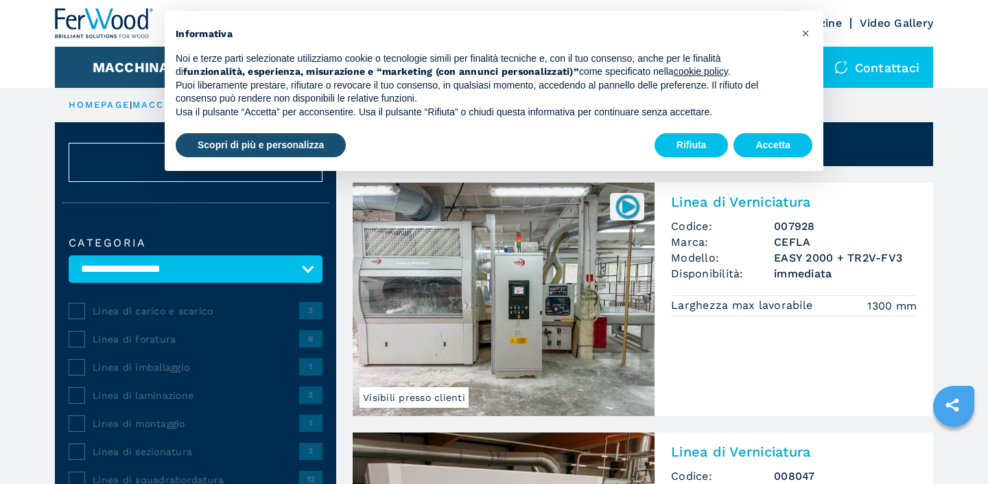
click at [776, 132] on div "Rifiuta Accetta" at bounding box center [733, 145] width 158 height 30
click at [776, 136] on button "Accetta" at bounding box center [772, 145] width 79 height 25
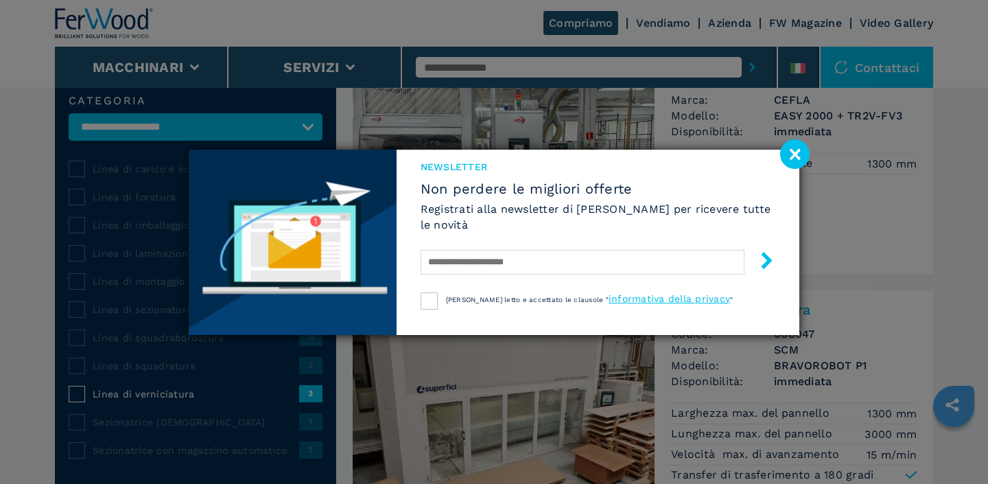
scroll to position [145, 0]
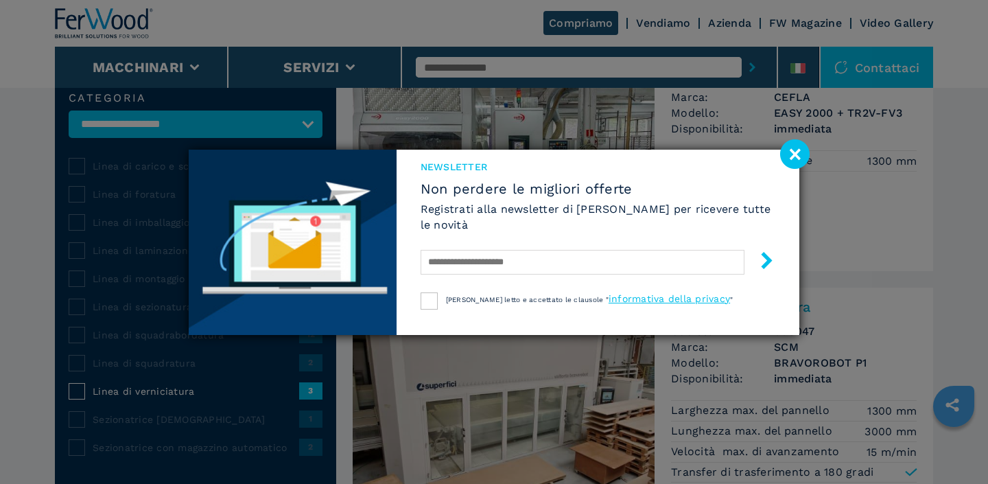
click at [787, 160] on image at bounding box center [794, 153] width 29 height 29
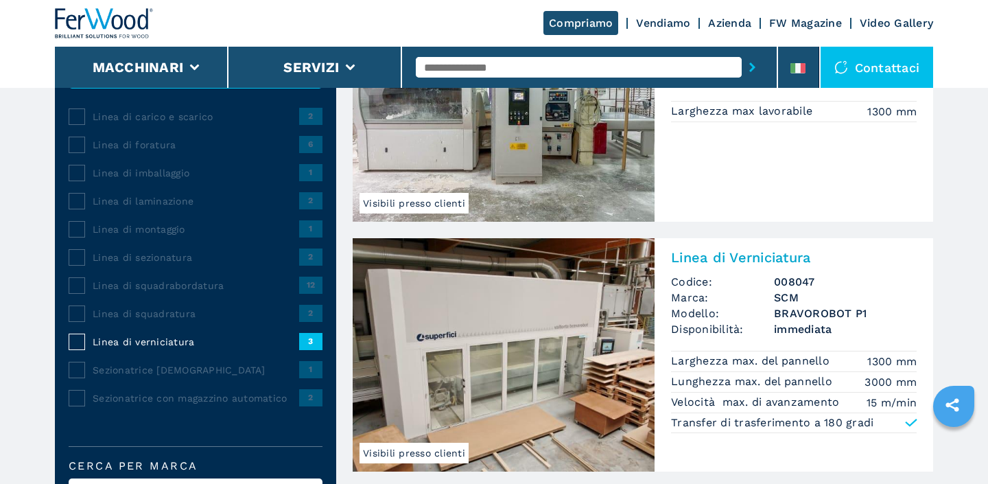
scroll to position [221, 0]
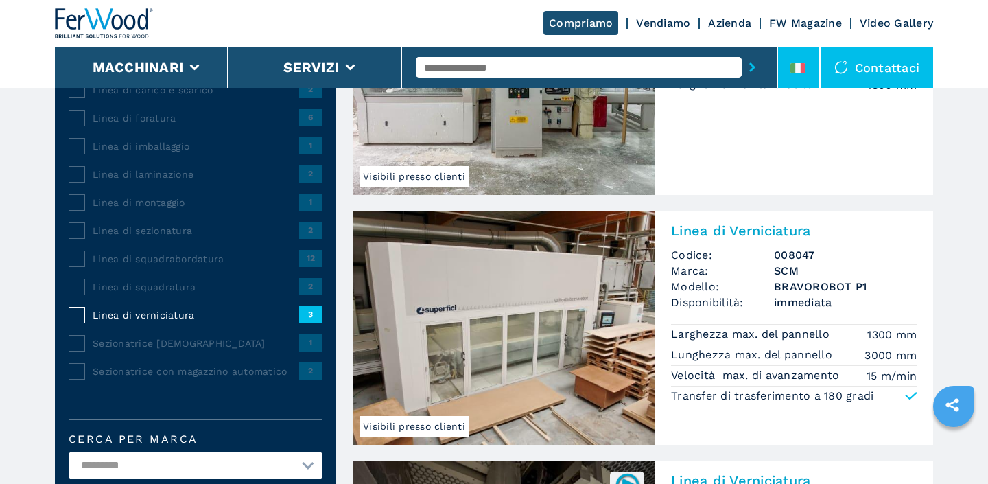
click at [793, 75] on div at bounding box center [797, 71] width 15 height 16
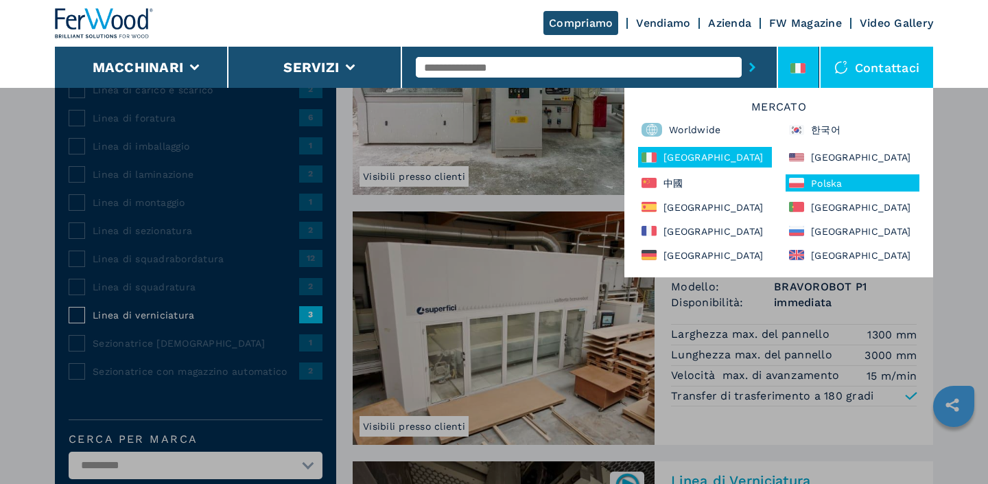
click at [818, 189] on div "Polska" at bounding box center [852, 182] width 134 height 17
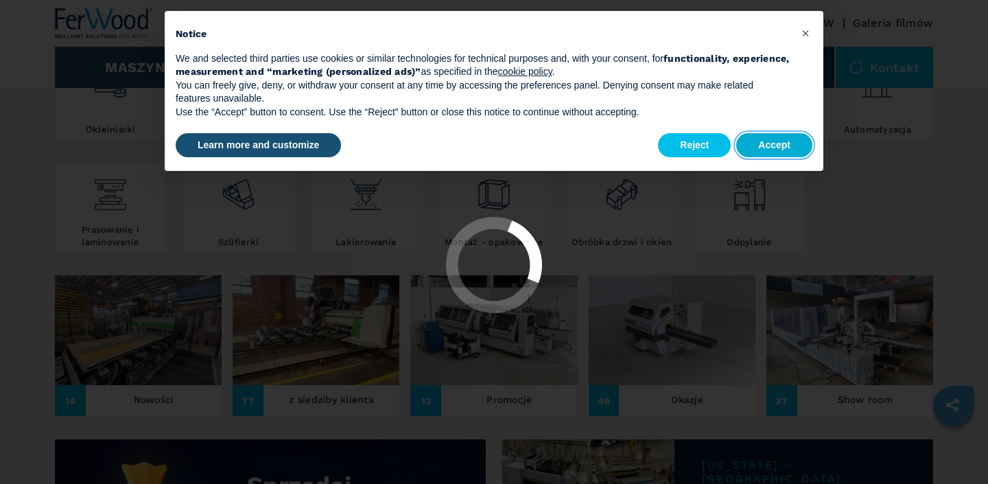
click at [786, 149] on button "Accept" at bounding box center [774, 145] width 76 height 25
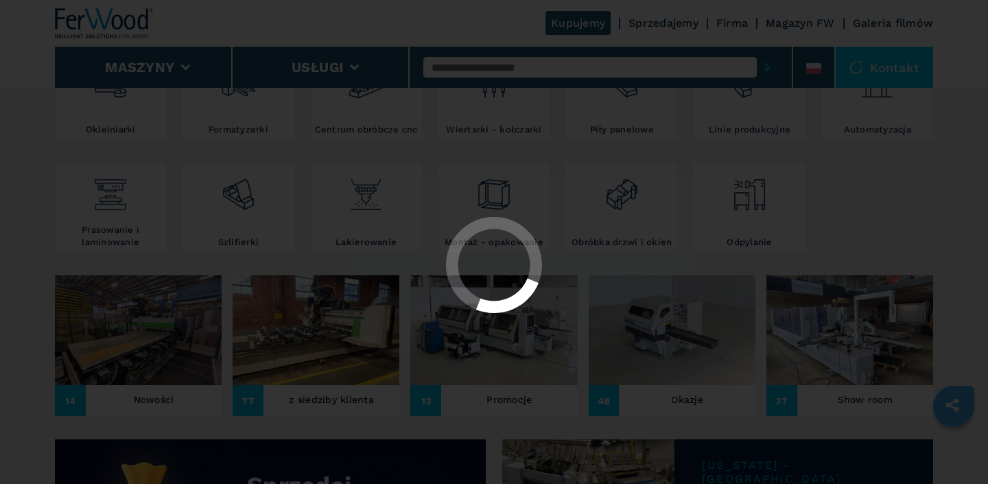
select select "**********"
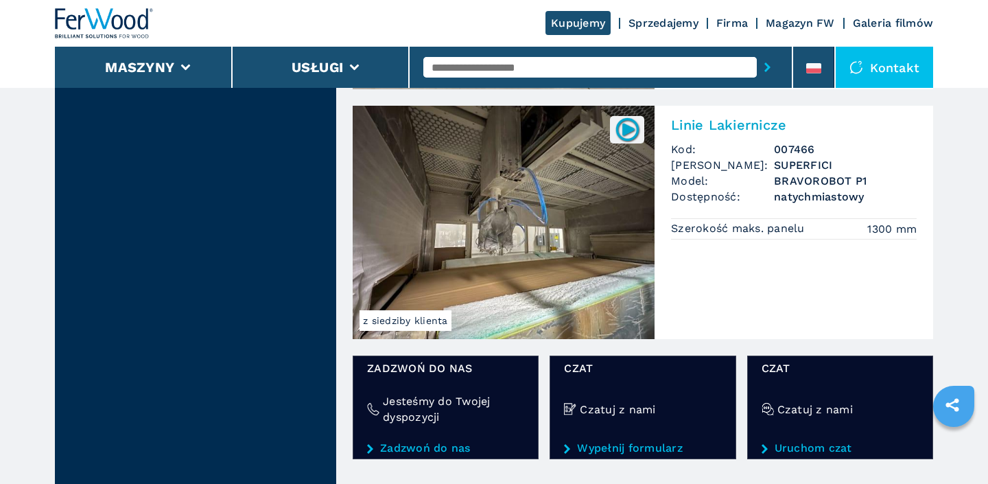
scroll to position [1462, 0]
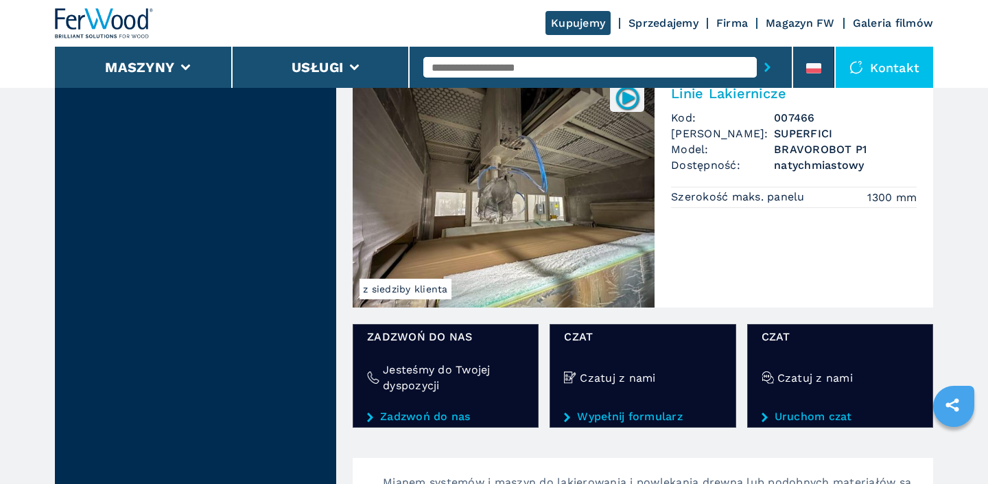
click at [483, 189] on img at bounding box center [504, 190] width 302 height 233
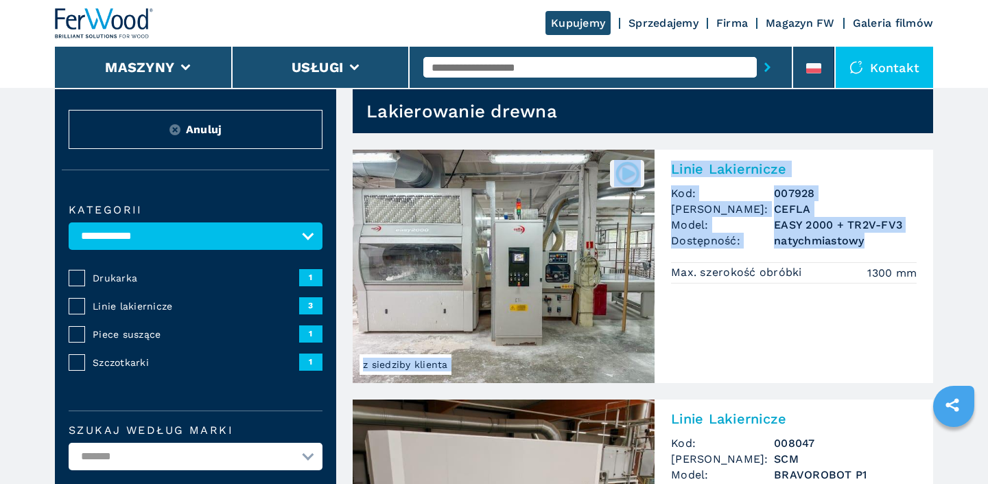
scroll to position [0, 0]
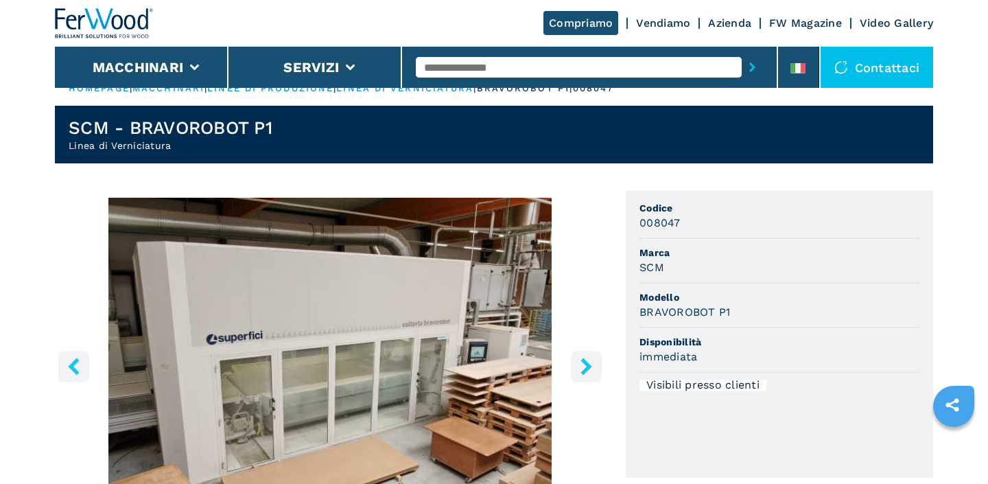
scroll to position [184, 0]
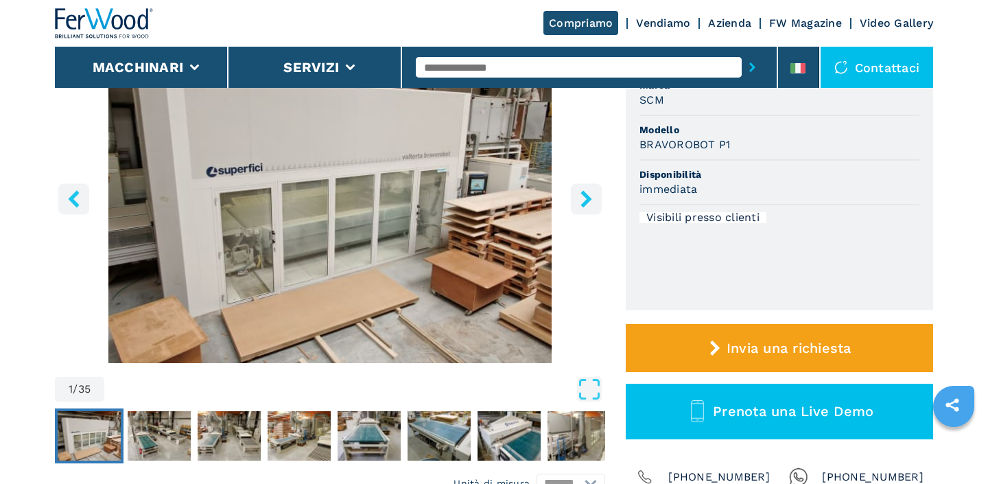
click at [584, 209] on button "right-button" at bounding box center [586, 198] width 31 height 31
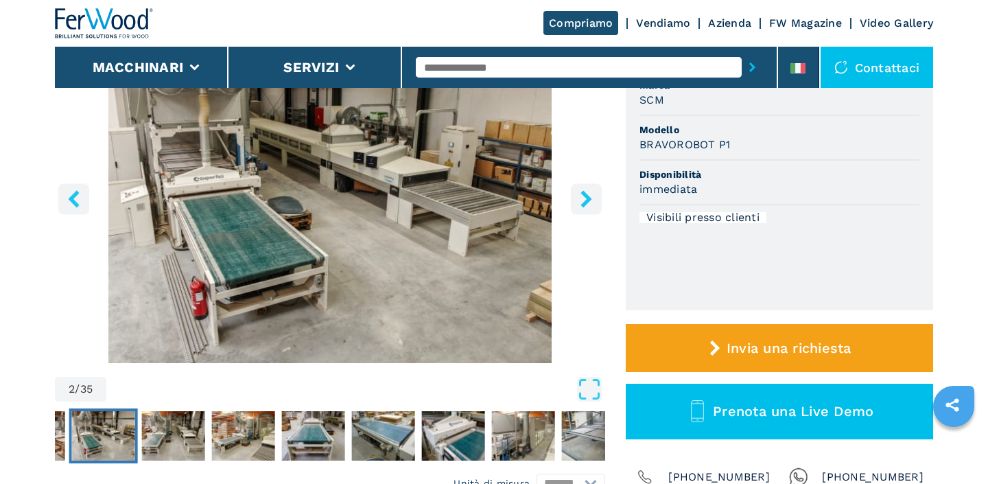
click at [584, 209] on button "right-button" at bounding box center [586, 198] width 31 height 31
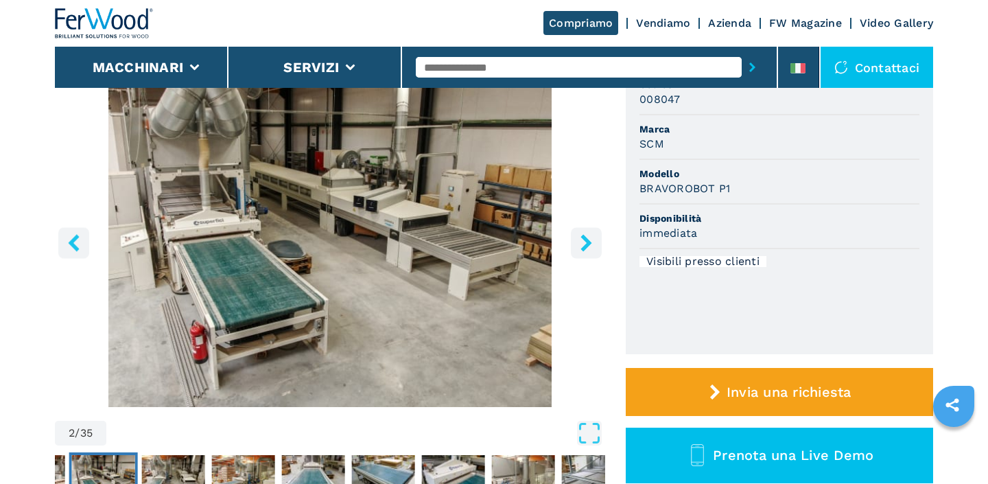
scroll to position [126, 0]
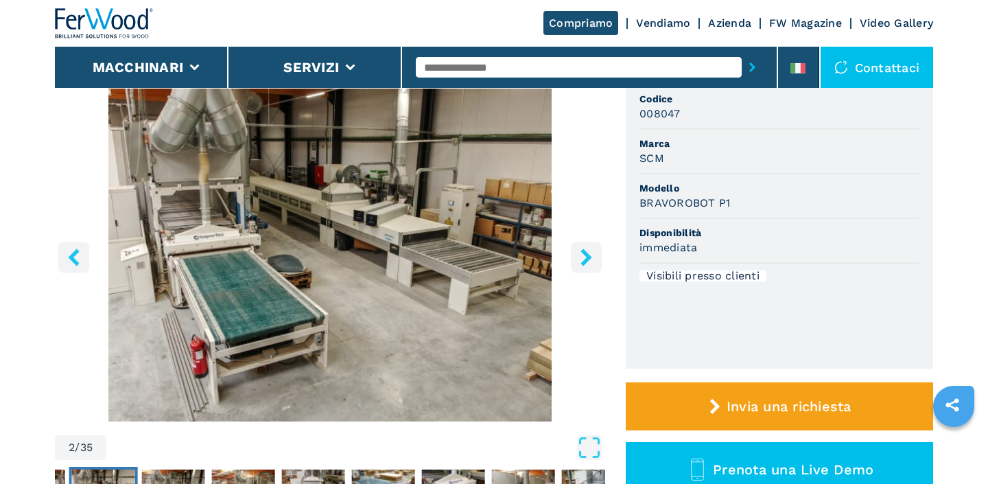
click at [580, 250] on icon "right-button" at bounding box center [586, 256] width 17 height 17
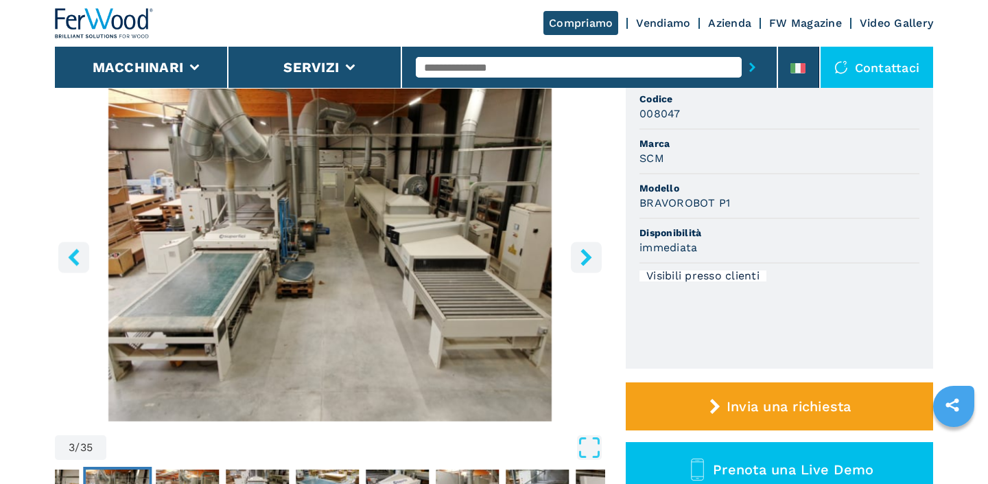
click at [580, 250] on icon "right-button" at bounding box center [586, 256] width 17 height 17
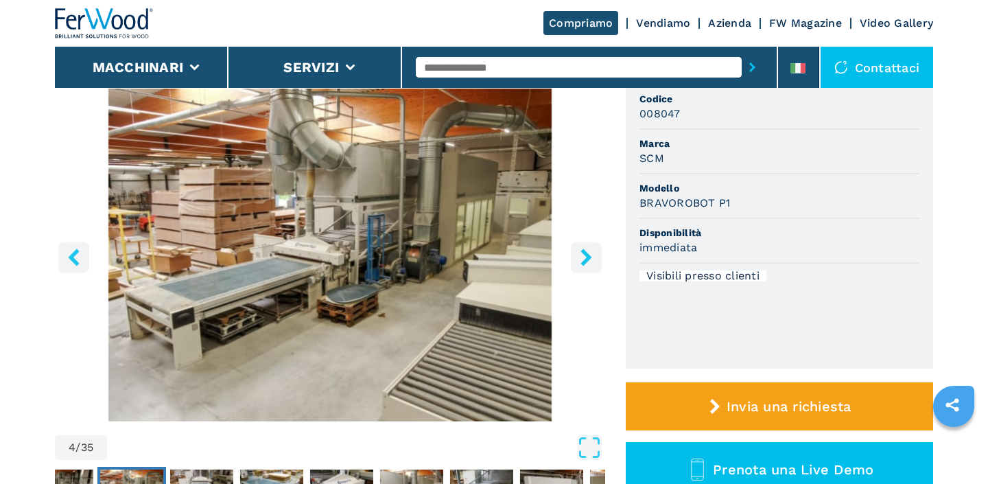
click at [580, 250] on icon "right-button" at bounding box center [586, 256] width 17 height 17
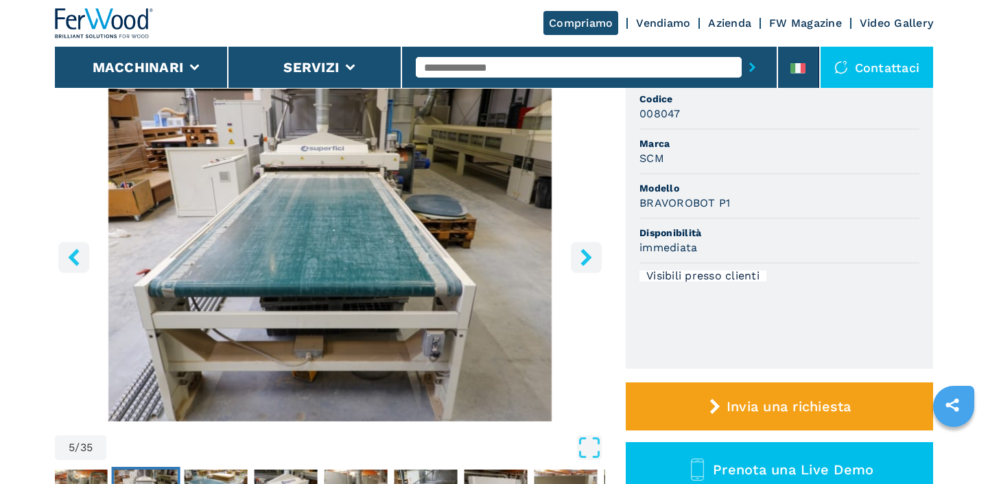
click at [580, 250] on icon "right-button" at bounding box center [586, 256] width 17 height 17
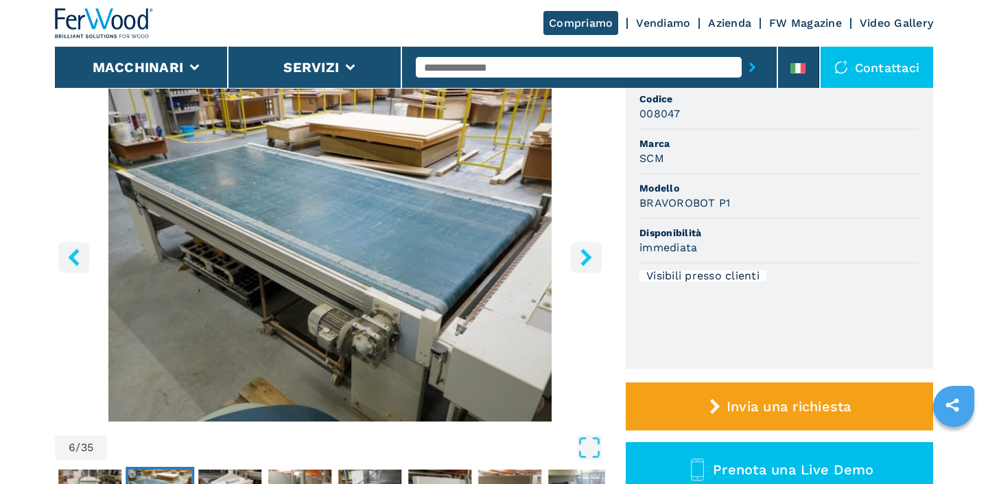
click at [580, 250] on icon "right-button" at bounding box center [586, 256] width 17 height 17
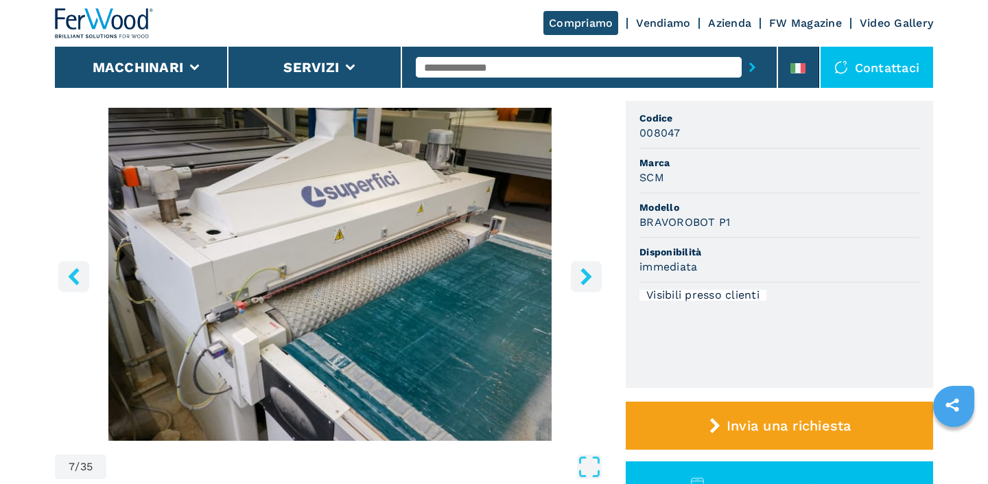
scroll to position [104, 0]
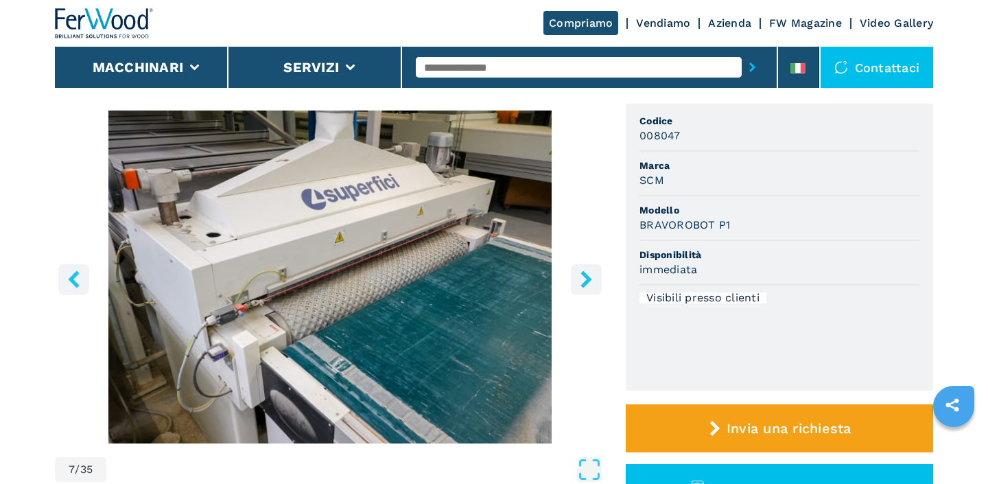
click at [578, 281] on icon "right-button" at bounding box center [586, 278] width 17 height 17
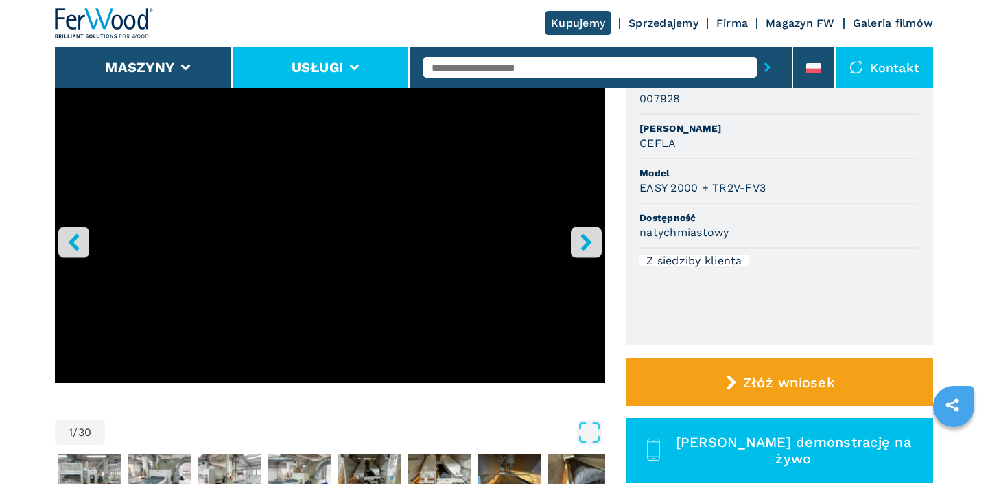
scroll to position [188, 0]
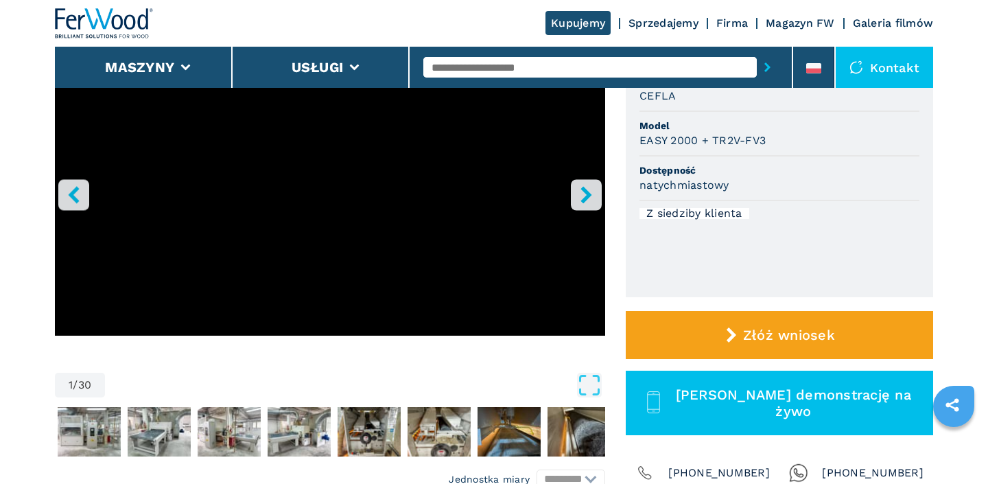
click at [581, 204] on button "right-button" at bounding box center [586, 194] width 31 height 31
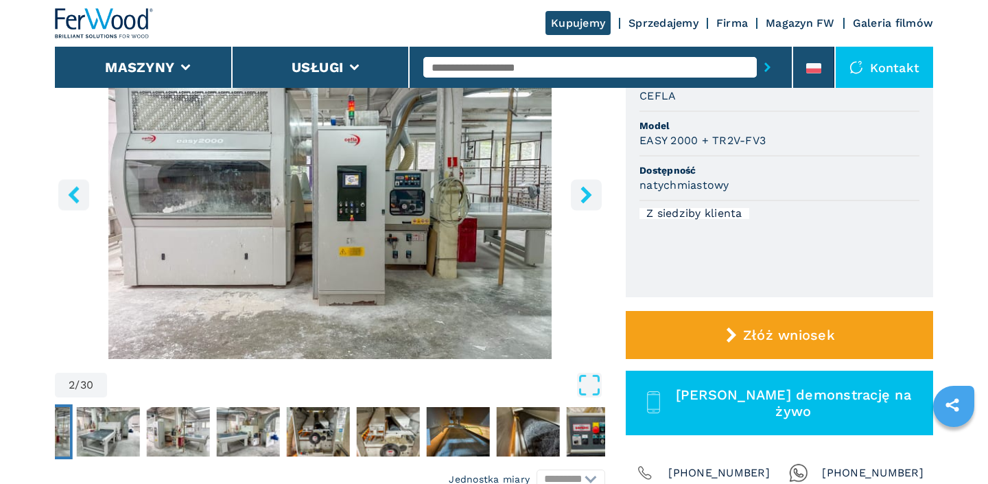
click at [581, 204] on button "right-button" at bounding box center [586, 194] width 31 height 31
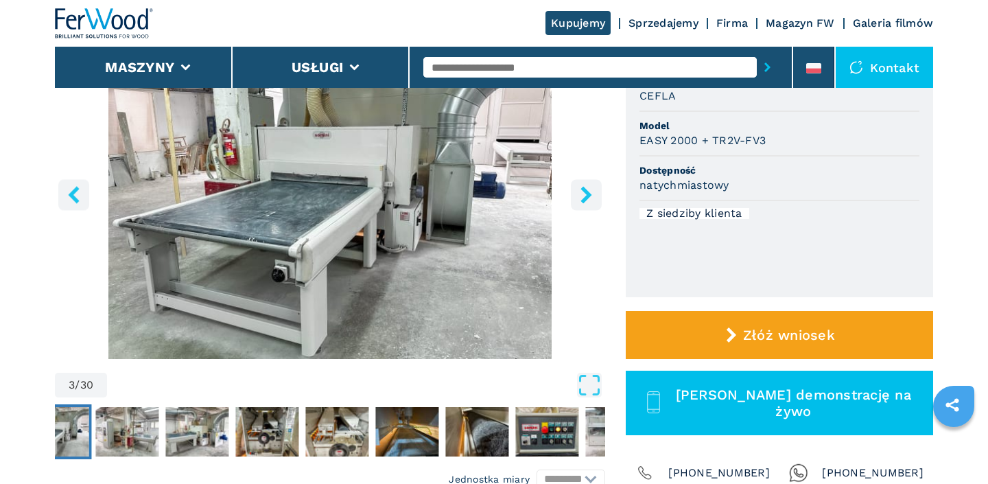
click at [581, 204] on button "right-button" at bounding box center [586, 194] width 31 height 31
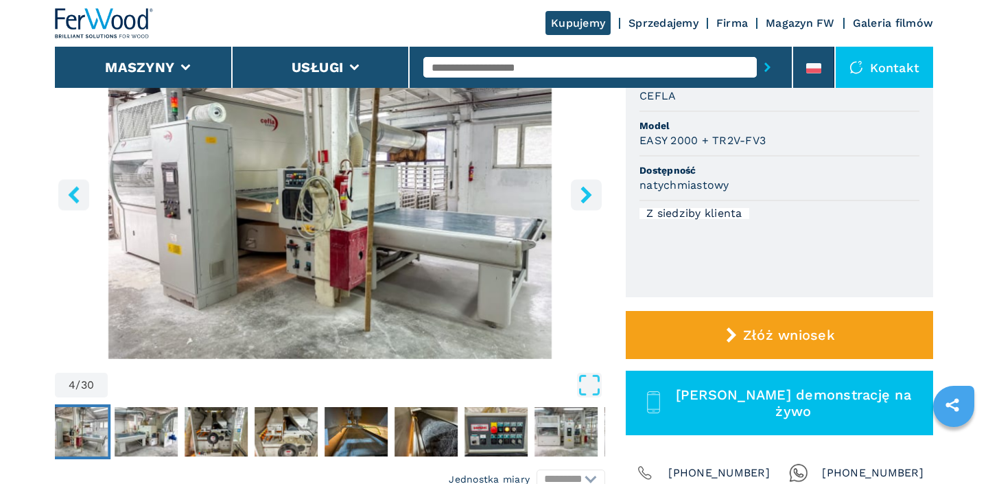
click at [581, 204] on button "right-button" at bounding box center [586, 194] width 31 height 31
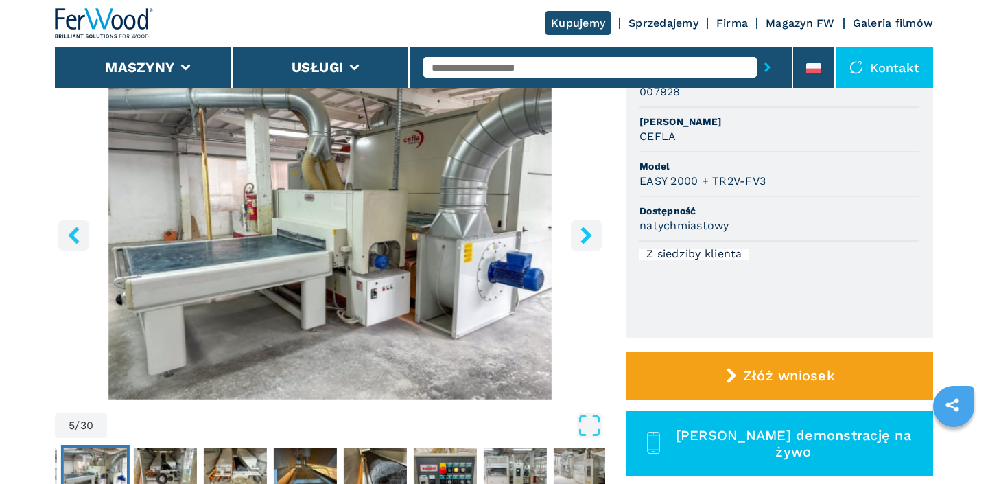
scroll to position [143, 0]
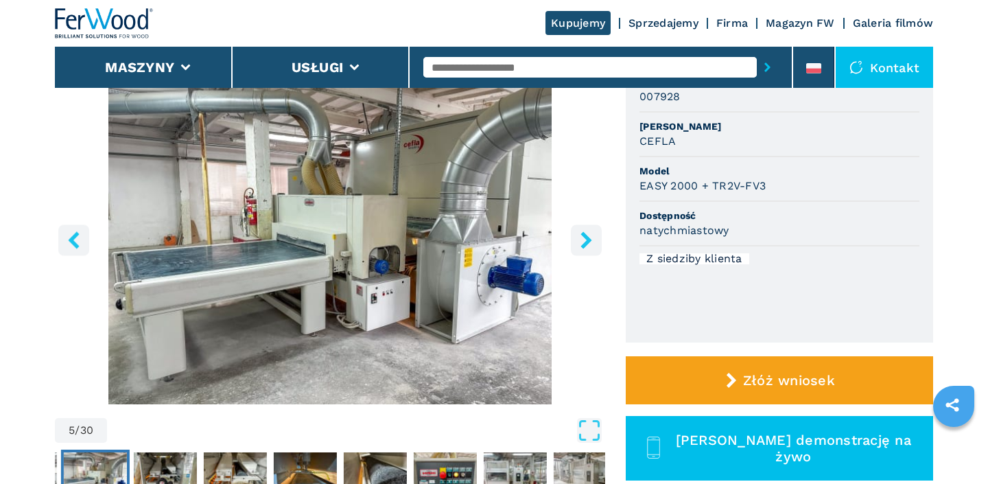
click at [595, 243] on button "right-button" at bounding box center [586, 239] width 31 height 31
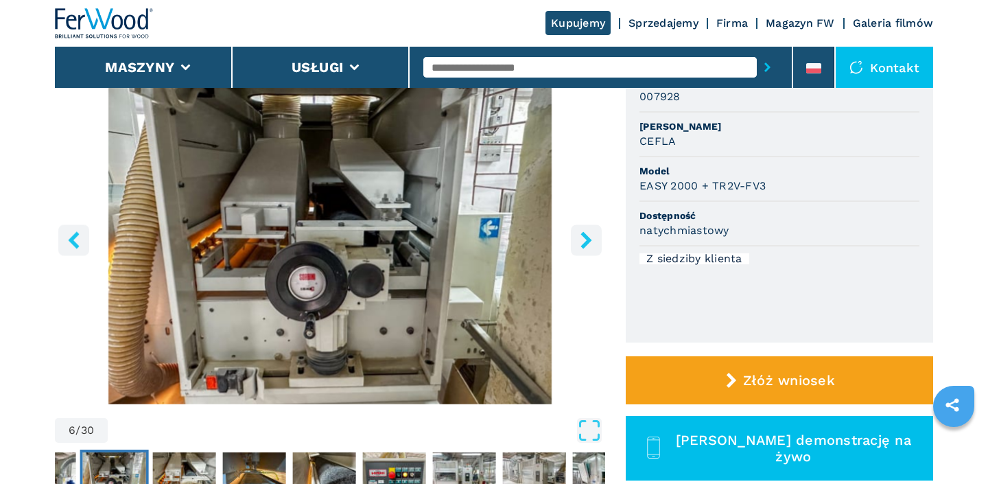
click at [594, 241] on icon "right-button" at bounding box center [586, 239] width 17 height 17
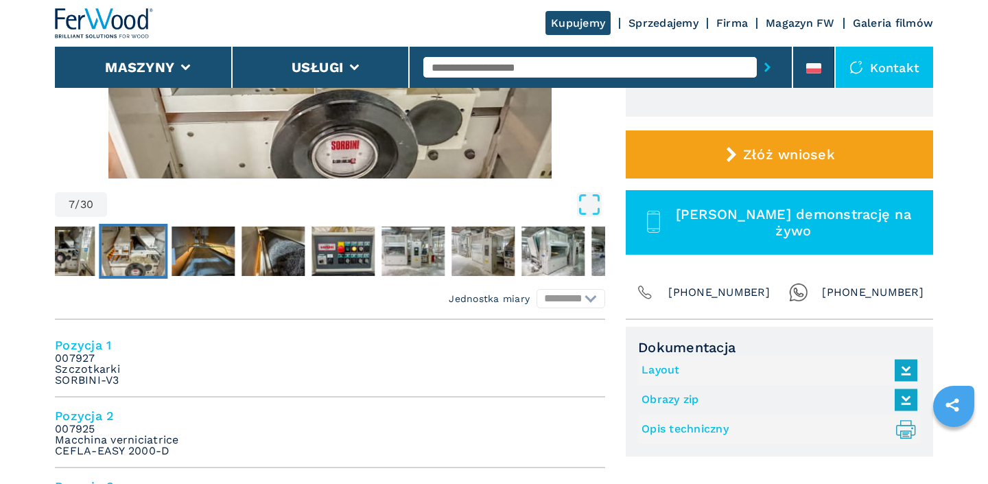
scroll to position [327, 0]
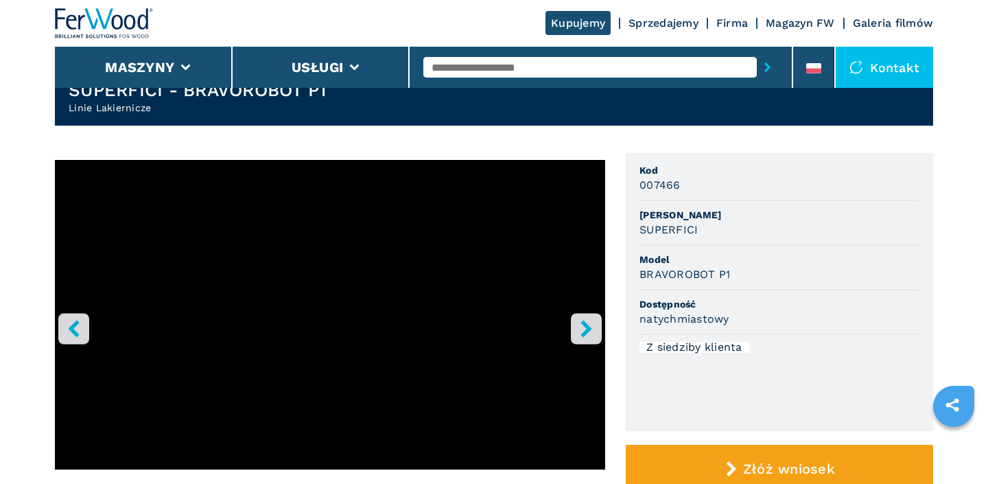
scroll to position [102, 0]
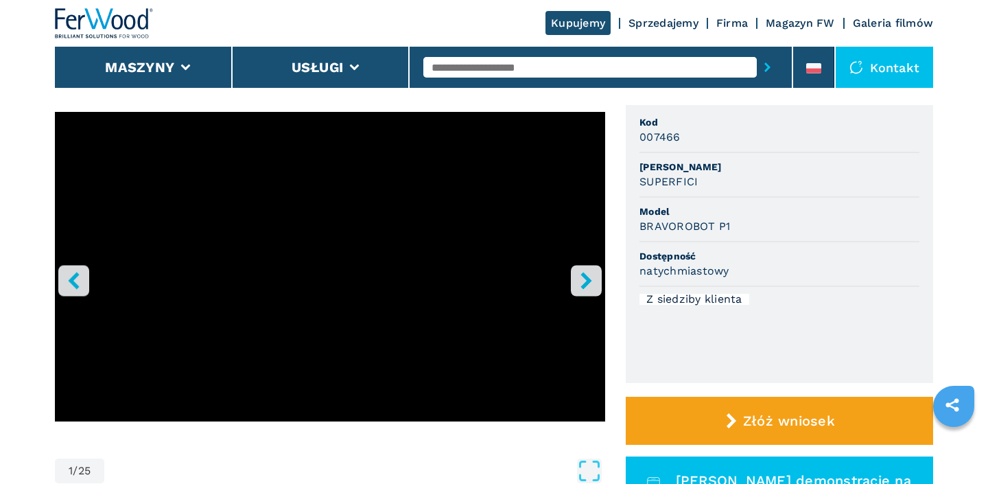
click at [595, 290] on button "right-button" at bounding box center [586, 280] width 31 height 31
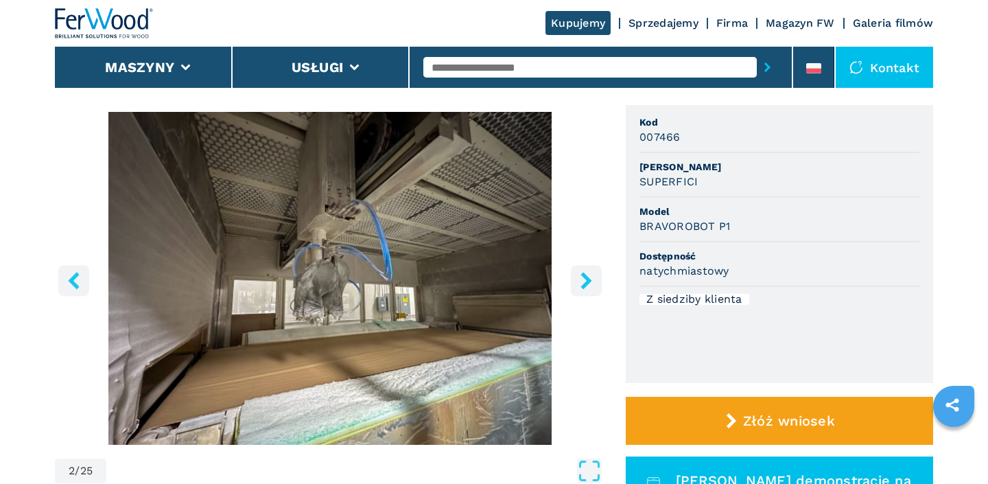
click at [595, 290] on button "right-button" at bounding box center [586, 280] width 31 height 31
click at [593, 289] on button "right-button" at bounding box center [586, 280] width 31 height 31
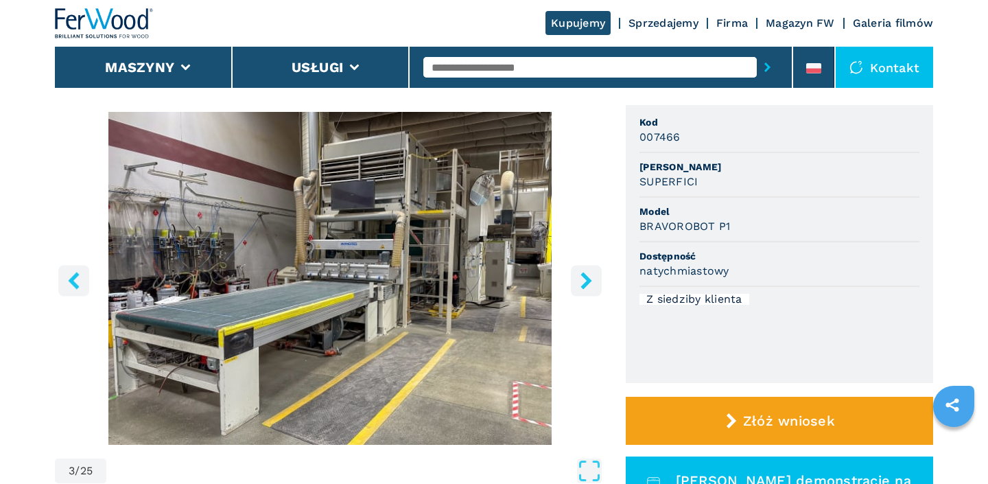
click at [593, 289] on button "right-button" at bounding box center [586, 280] width 31 height 31
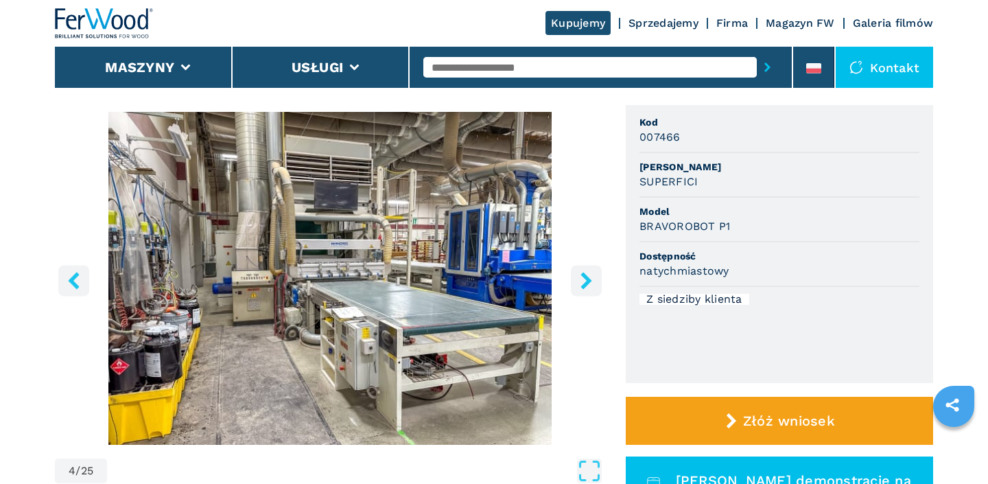
click at [593, 289] on button "right-button" at bounding box center [586, 280] width 31 height 31
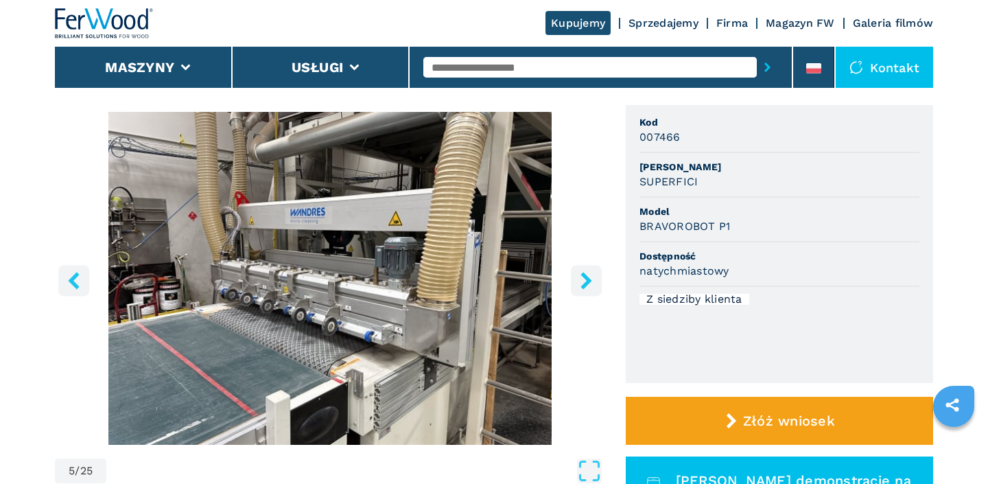
click at [593, 289] on button "right-button" at bounding box center [586, 280] width 31 height 31
